Goal: Task Accomplishment & Management: Manage account settings

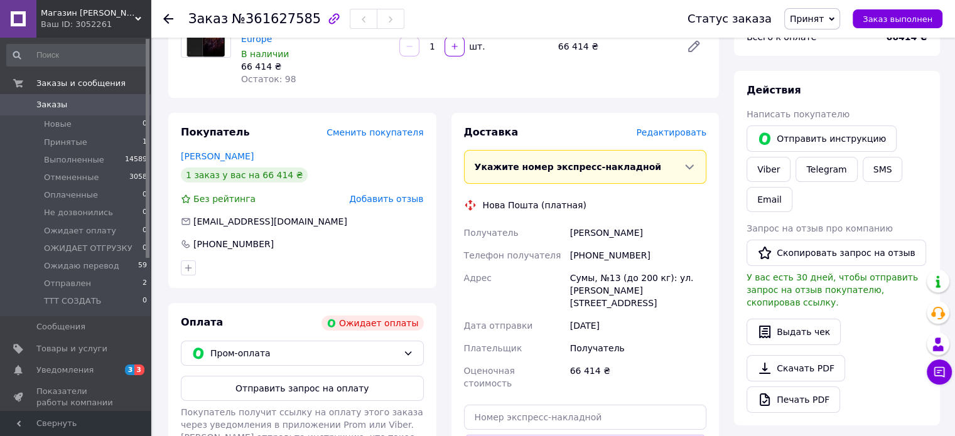
scroll to position [154, 0]
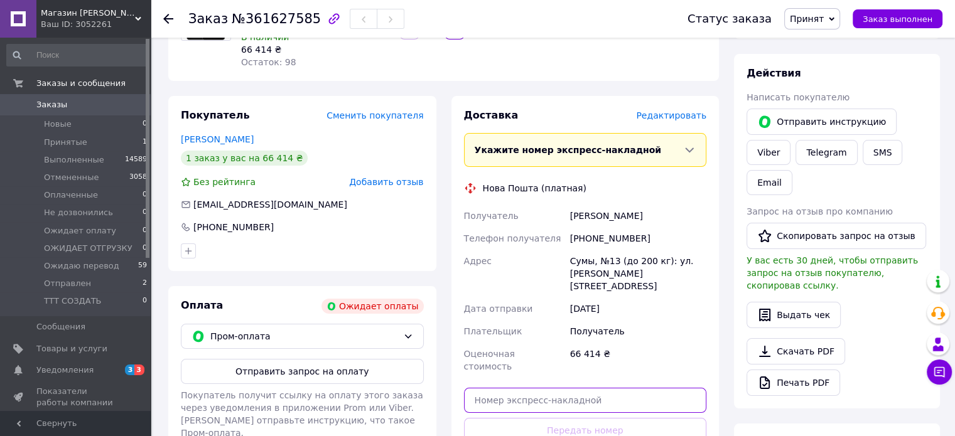
paste input "20451247277224"
type input "20451247277224"
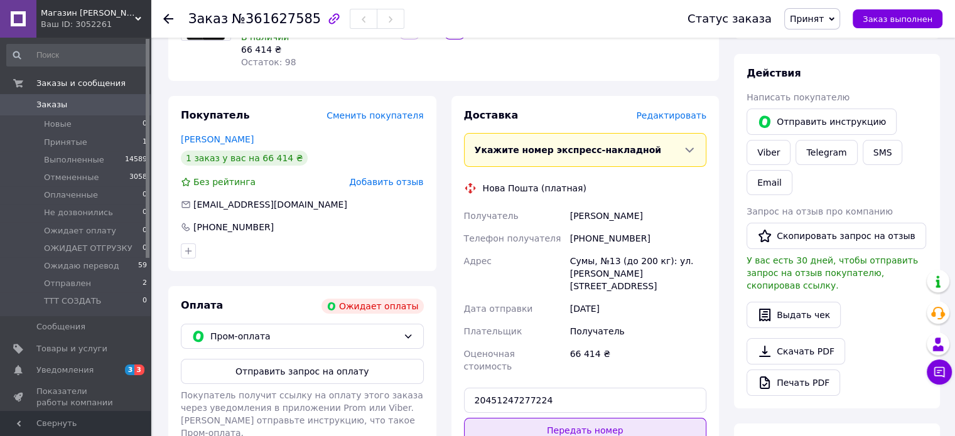
click at [572, 418] on button "Передать номер" at bounding box center [585, 430] width 243 height 25
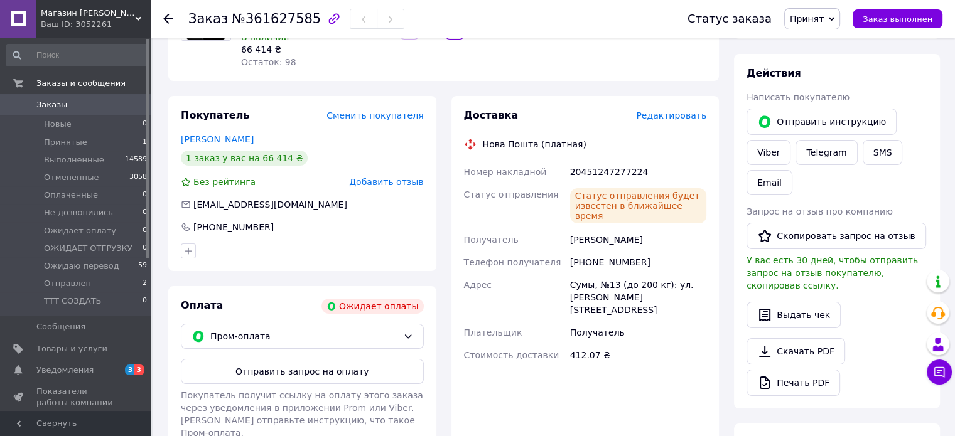
click at [823, 22] on span "Принят" at bounding box center [807, 19] width 34 height 10
click at [830, 125] on li "Отправлен" at bounding box center [835, 124] width 101 height 19
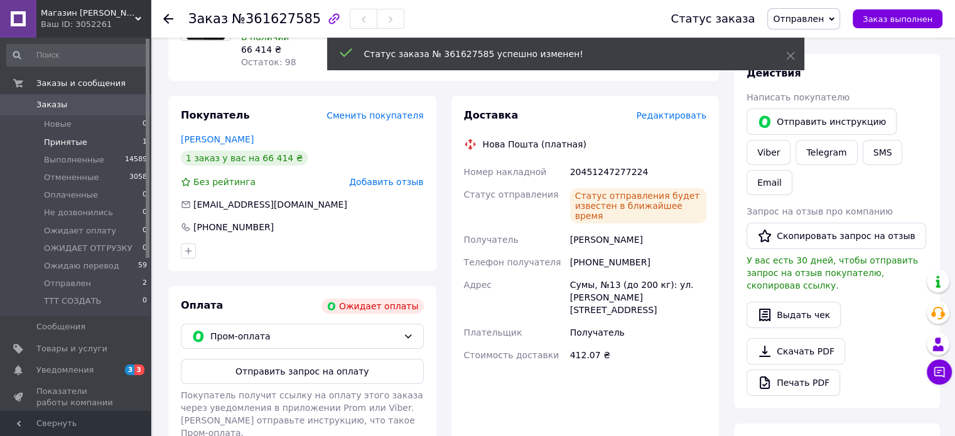
click at [65, 138] on span "Принятые" at bounding box center [65, 142] width 43 height 11
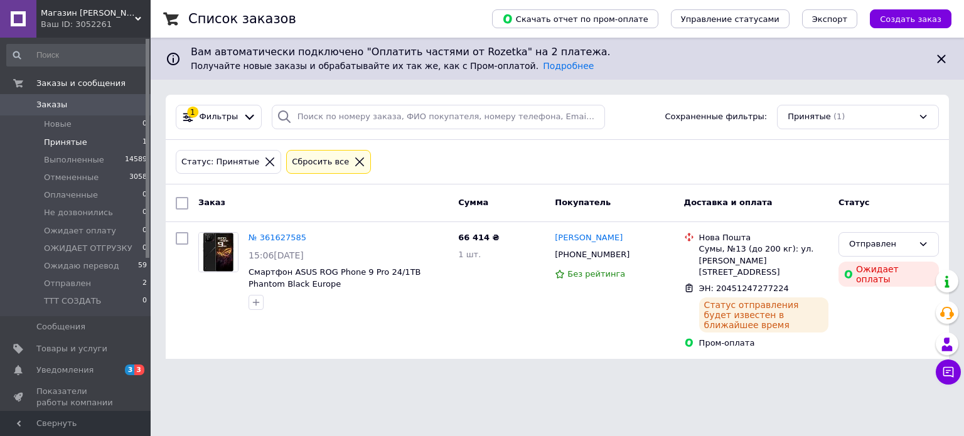
click at [84, 139] on li "Принятые 1" at bounding box center [77, 143] width 154 height 18
click at [60, 125] on span "Новые" at bounding box center [58, 124] width 28 height 11
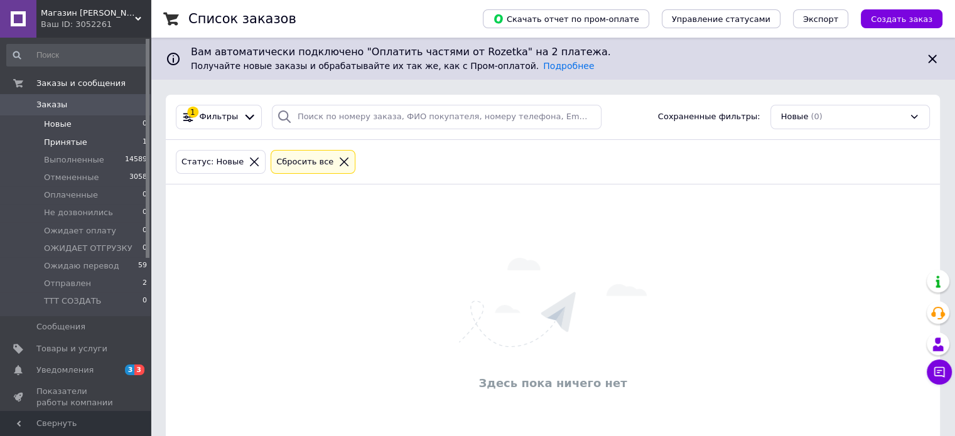
click at [65, 138] on span "Принятые" at bounding box center [65, 142] width 43 height 11
